Goal: Navigation & Orientation: Find specific page/section

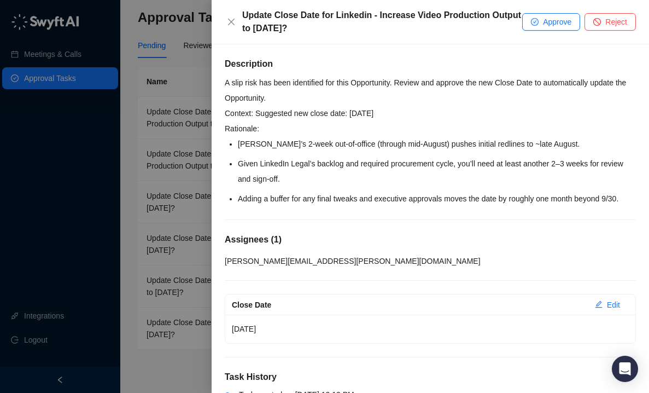
click at [164, 140] on div at bounding box center [324, 196] width 649 height 393
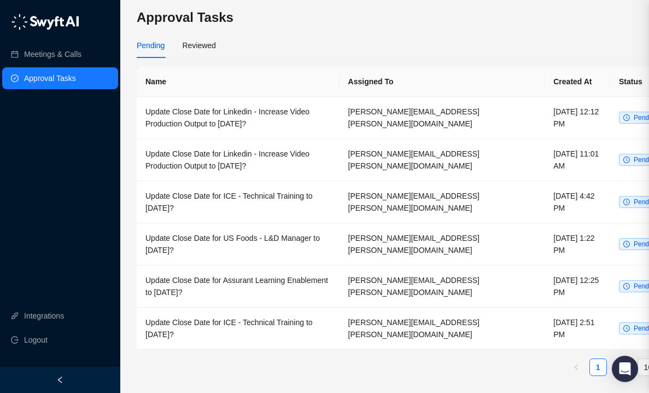
scroll to position [0, 1]
click at [62, 55] on link "Meetings & Calls" at bounding box center [52, 54] width 57 height 22
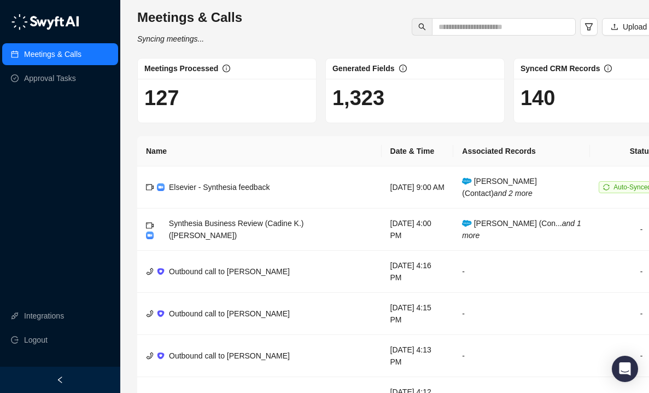
click at [61, 382] on icon "left" at bounding box center [60, 380] width 8 height 8
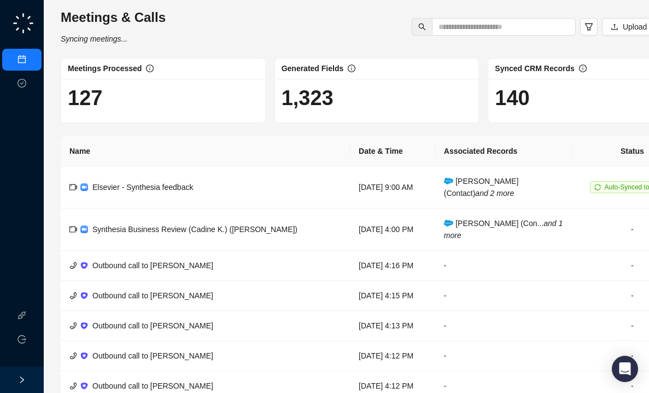
click at [26, 384] on div at bounding box center [22, 379] width 44 height 26
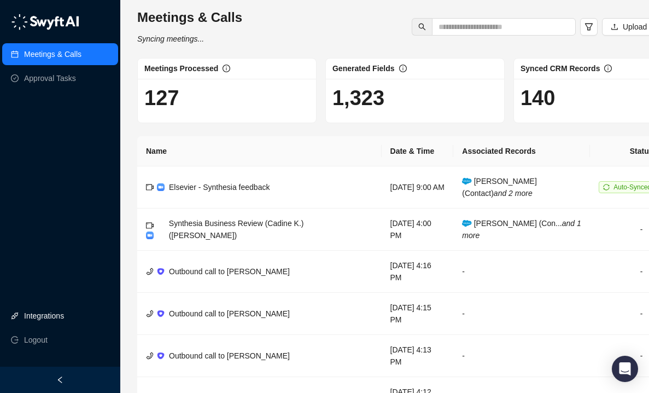
click at [49, 322] on link "Integrations" at bounding box center [44, 316] width 40 height 22
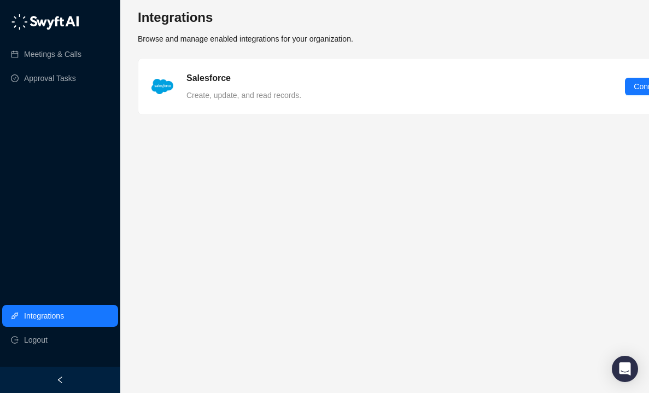
scroll to position [0, 62]
